Goal: Task Accomplishment & Management: Manage account settings

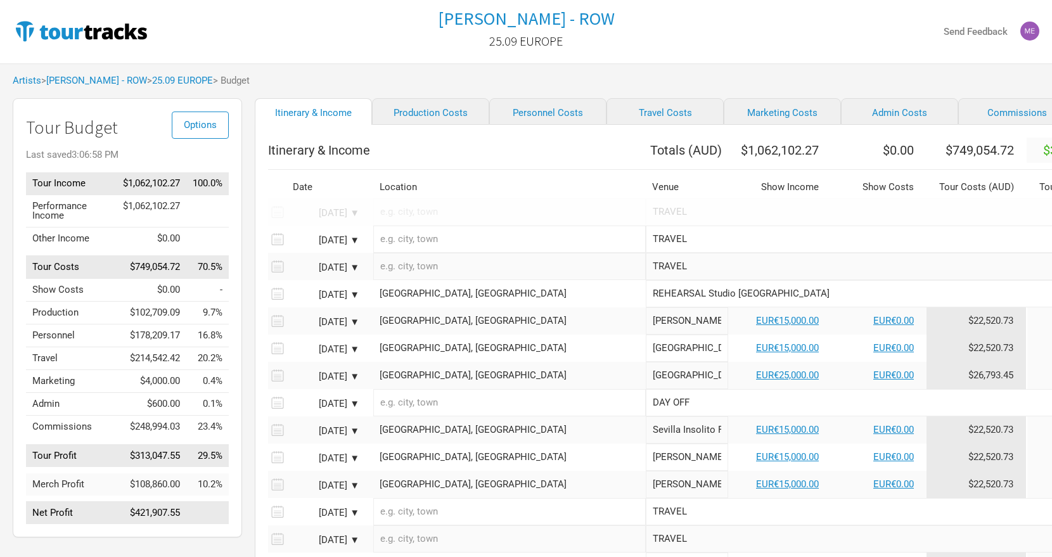
scroll to position [0, 1]
click at [489, 112] on link "Personnel Costs" at bounding box center [547, 111] width 117 height 27
select select "GBP"
select select "USD"
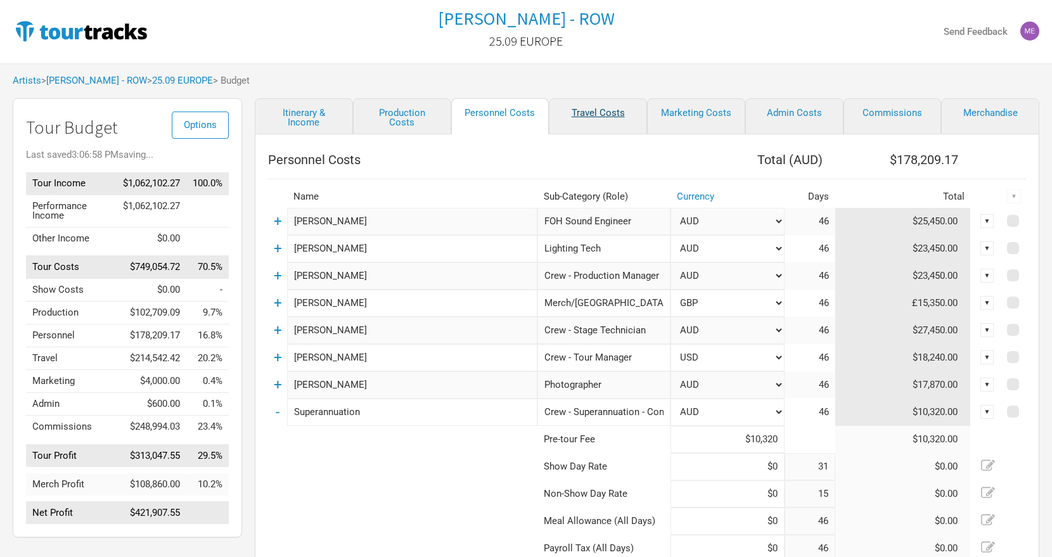
click at [577, 107] on link "Travel Costs" at bounding box center [598, 116] width 98 height 36
select select "EUR"
select select "GBP"
select select "EUR"
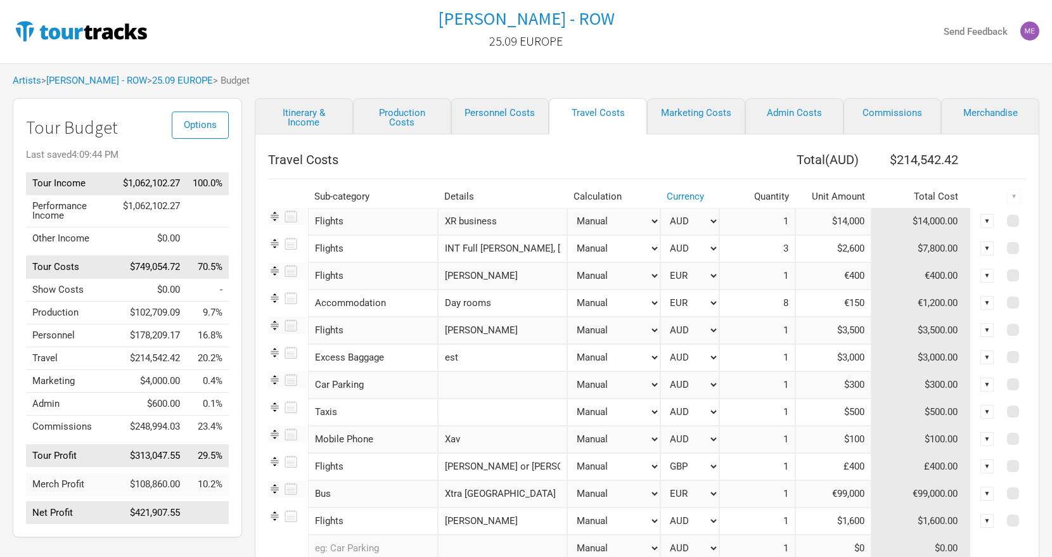
click at [863, 333] on input "$3,500" at bounding box center [833, 330] width 76 height 27
type input "$3,300"
click at [844, 357] on input "$3,000" at bounding box center [833, 357] width 76 height 27
type input "$2,000"
click at [843, 249] on input "$2,600" at bounding box center [833, 248] width 76 height 27
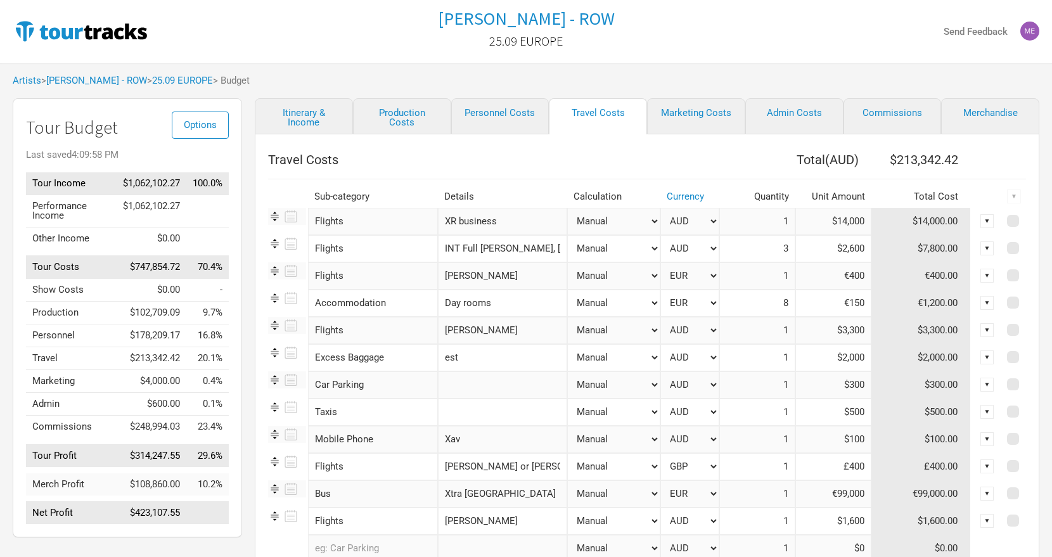
click at [851, 250] on input "$2,600" at bounding box center [833, 248] width 76 height 27
type input "$2,800"
click at [856, 312] on input "€150" at bounding box center [833, 303] width 76 height 27
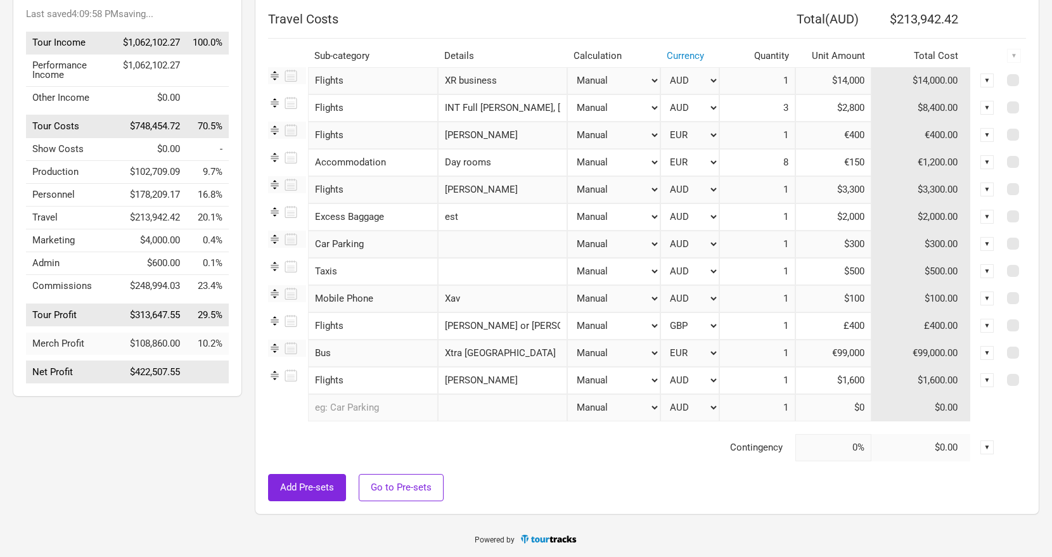
scroll to position [141, 0]
click at [487, 329] on input "[PERSON_NAME] or [PERSON_NAME]" at bounding box center [503, 325] width 130 height 27
type input "[PERSON_NAME]"
click at [504, 357] on input "Xtra [GEOGRAPHIC_DATA]" at bounding box center [503, 353] width 130 height 27
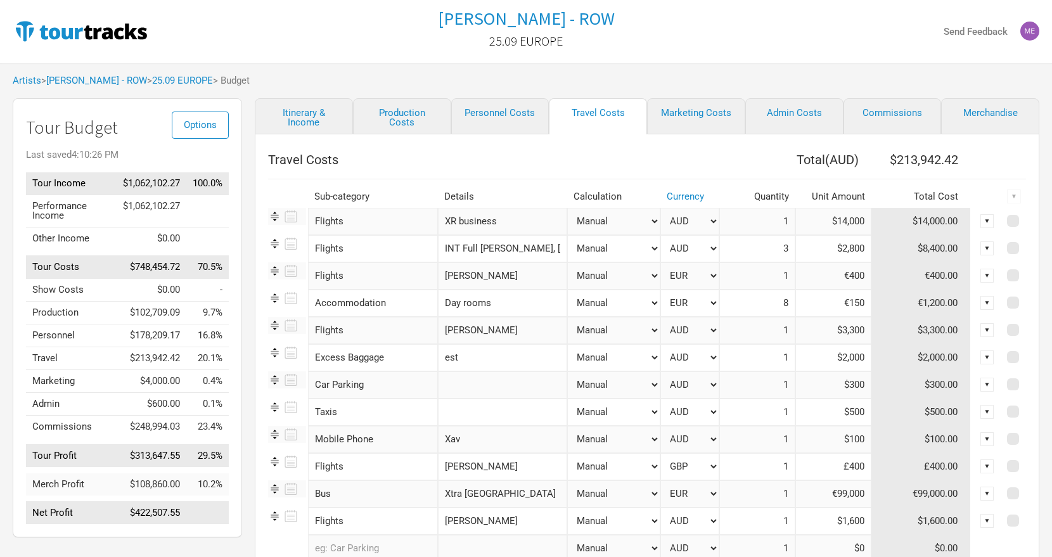
scroll to position [0, 0]
click at [399, 118] on link "Production Costs" at bounding box center [402, 116] width 98 height 36
select select "Total Days"
select select "EUR"
select select "Shows"
